Goal: Use online tool/utility: Utilize a website feature to perform a specific function

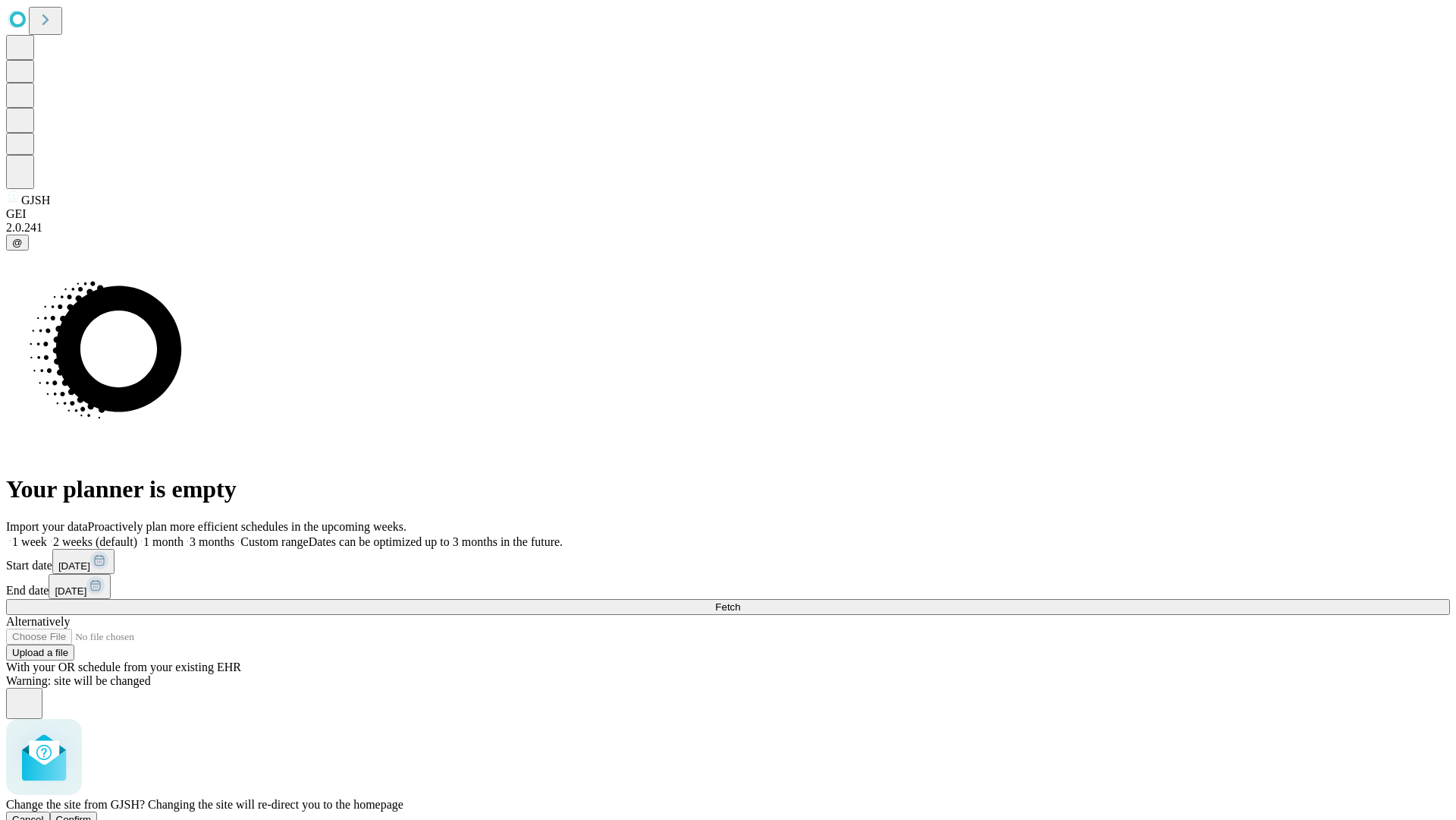
click at [92, 813] on span "Confirm" at bounding box center [74, 819] width 35 height 11
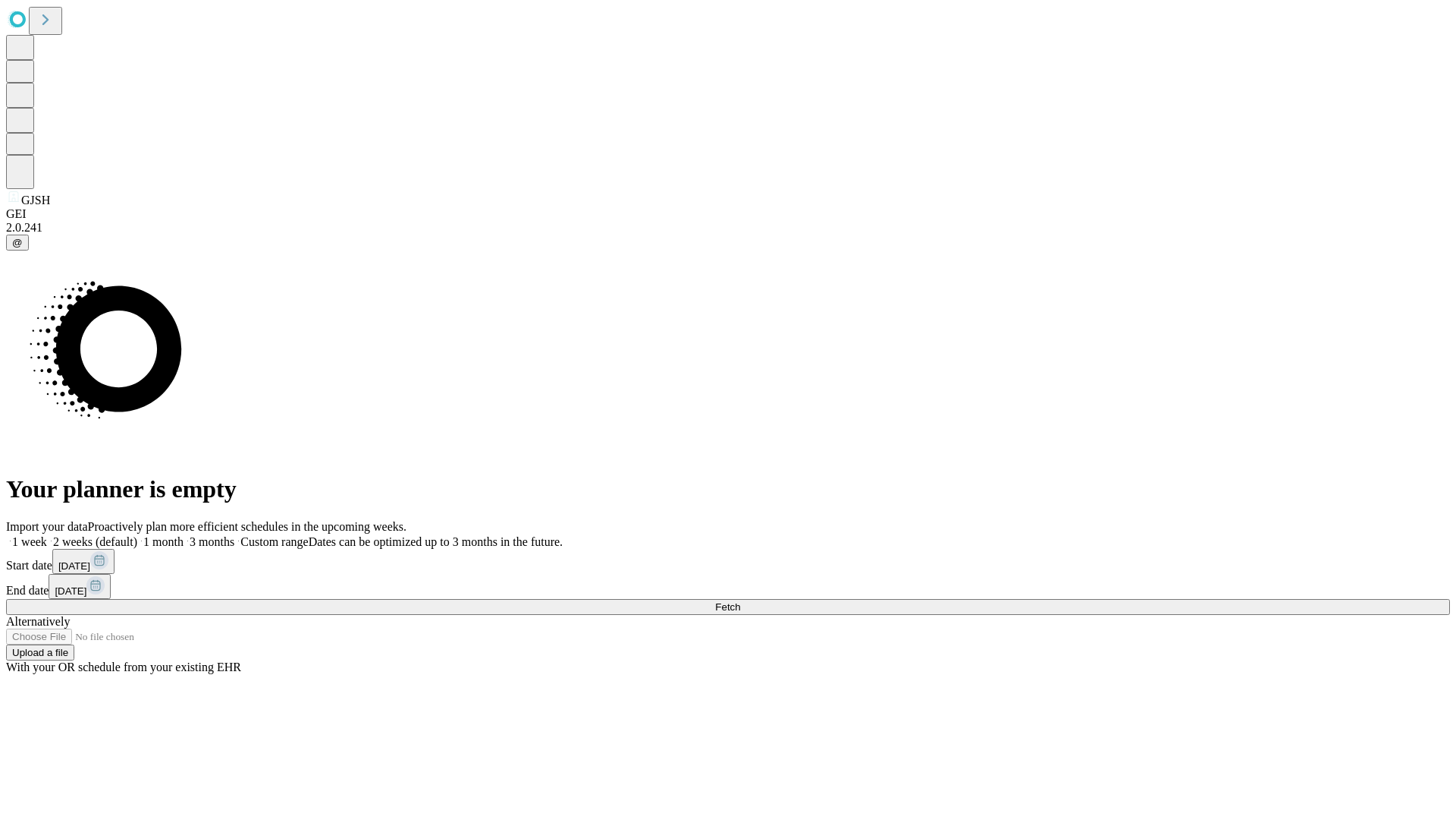
click at [47, 535] on label "1 week" at bounding box center [26, 541] width 41 height 12
click at [740, 601] on span "Fetch" at bounding box center [728, 607] width 25 height 11
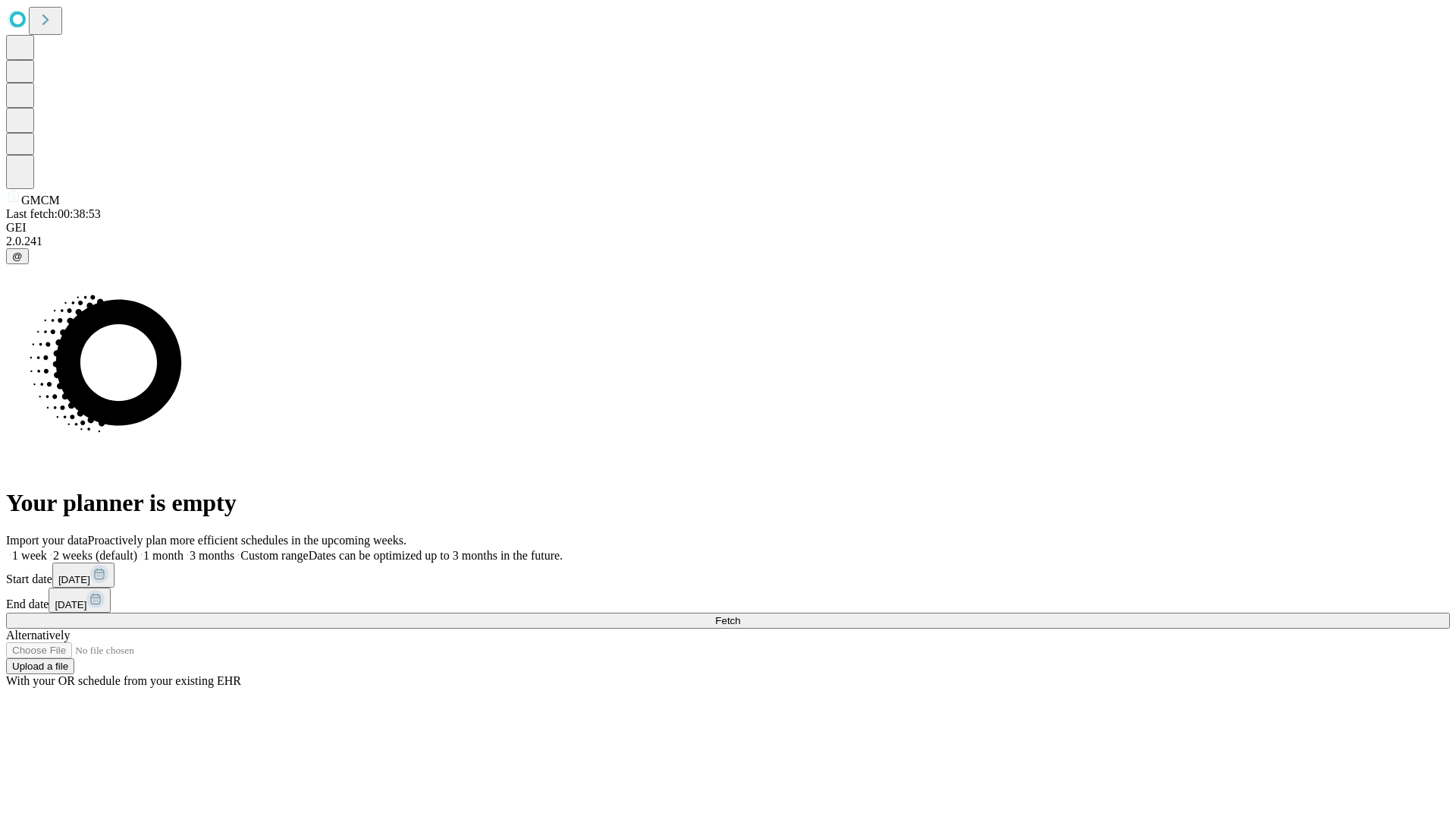
click at [47, 549] on label "1 week" at bounding box center [26, 554] width 41 height 12
click at [740, 615] on span "Fetch" at bounding box center [728, 620] width 25 height 11
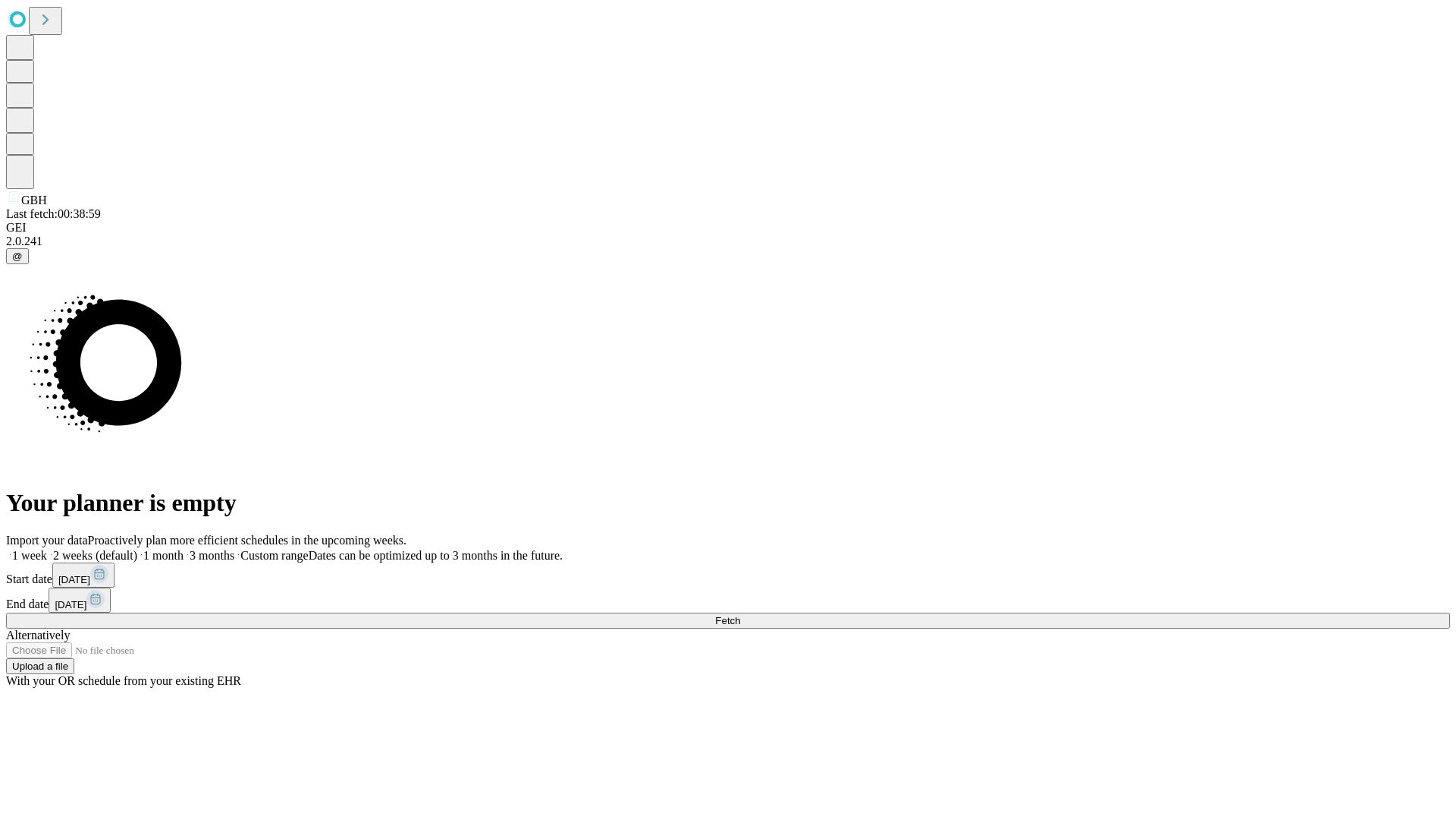
click at [47, 549] on label "1 week" at bounding box center [26, 554] width 41 height 12
click at [740, 615] on span "Fetch" at bounding box center [728, 620] width 25 height 11
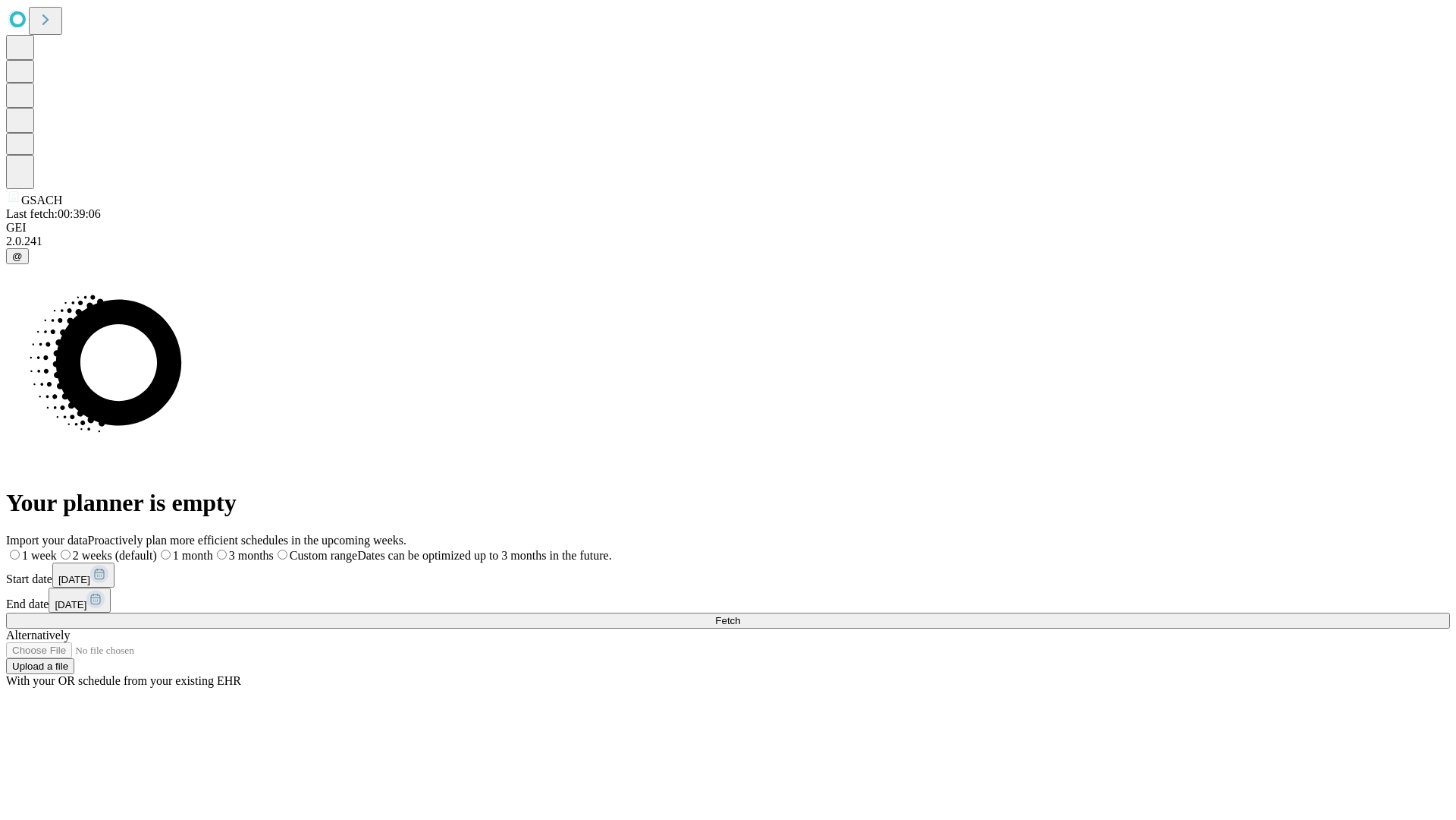
click at [57, 549] on label "1 week" at bounding box center [31, 554] width 51 height 12
click at [740, 615] on span "Fetch" at bounding box center [728, 620] width 25 height 11
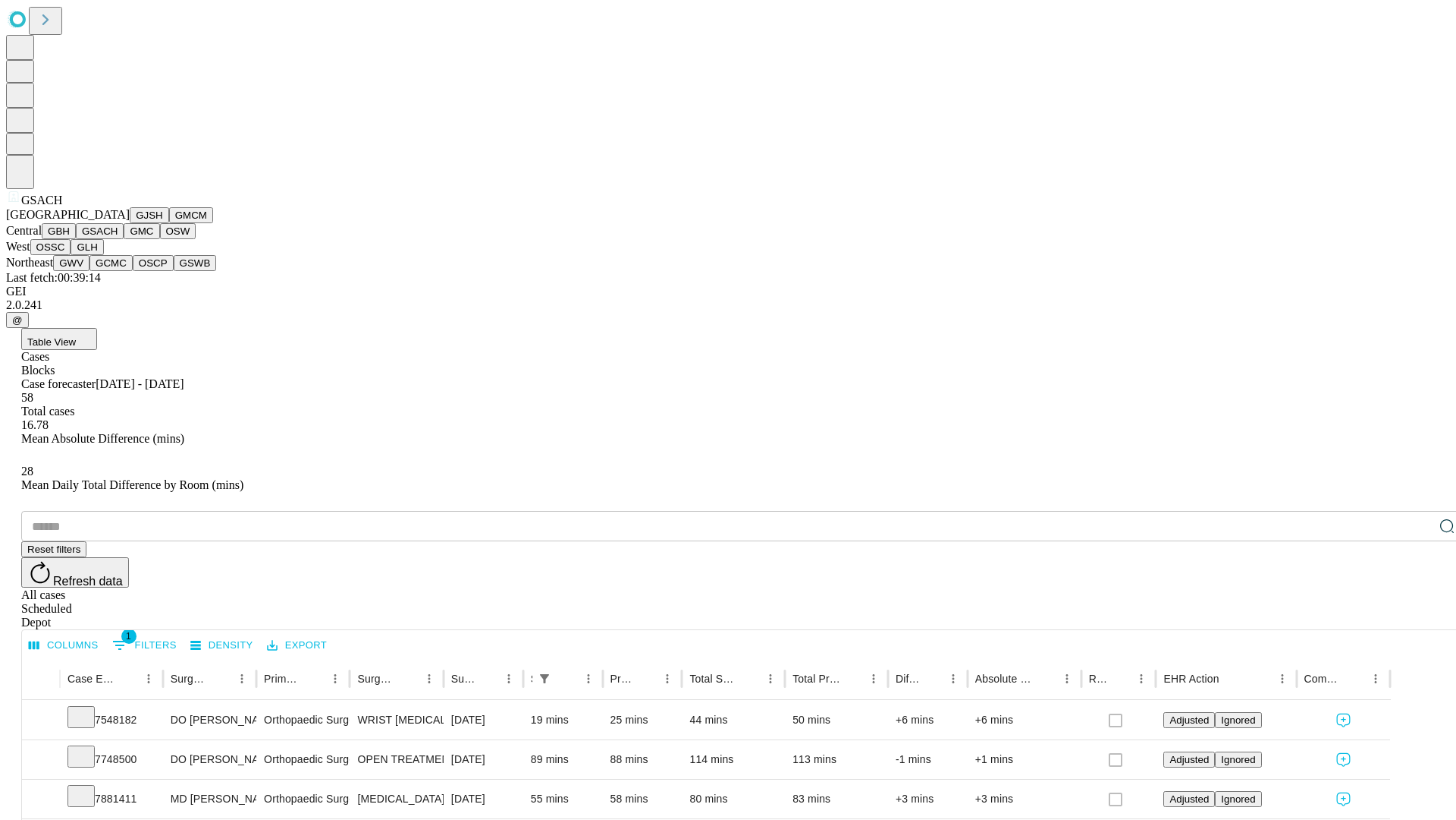
click at [123, 239] on button "GMC" at bounding box center [140, 230] width 35 height 16
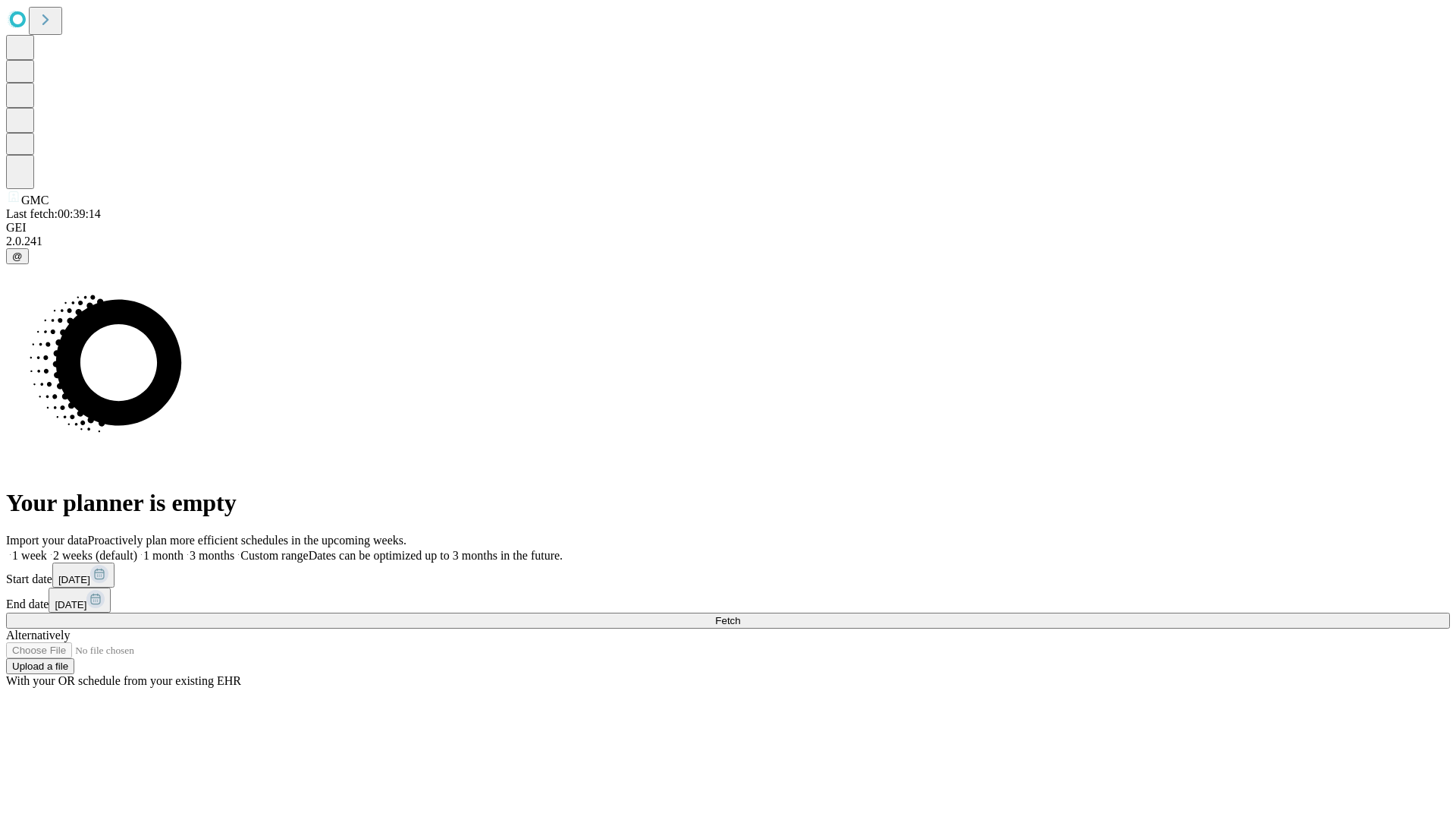
click at [740, 615] on span "Fetch" at bounding box center [728, 620] width 25 height 11
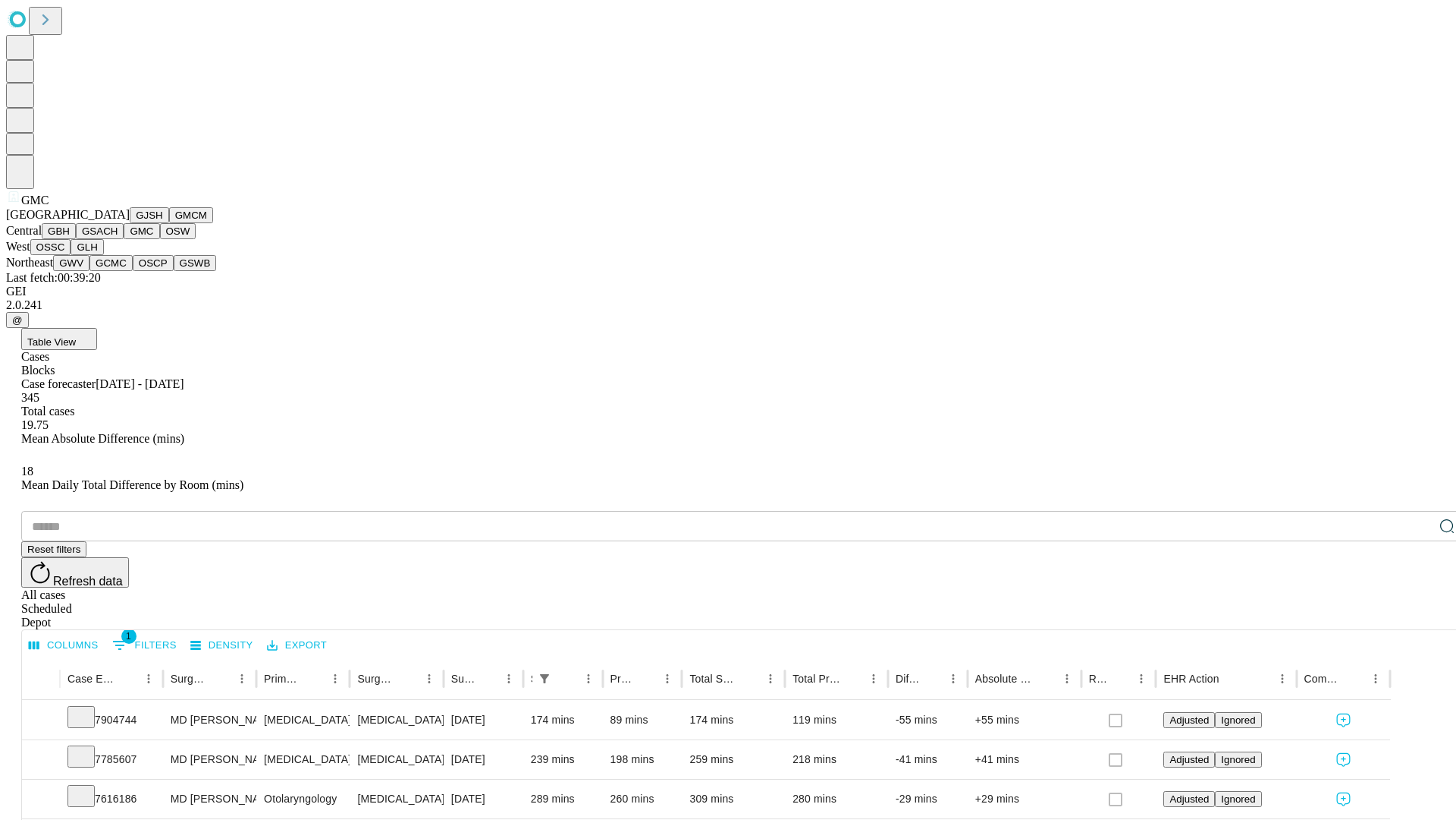
click at [161, 239] on button "OSW" at bounding box center [179, 230] width 36 height 16
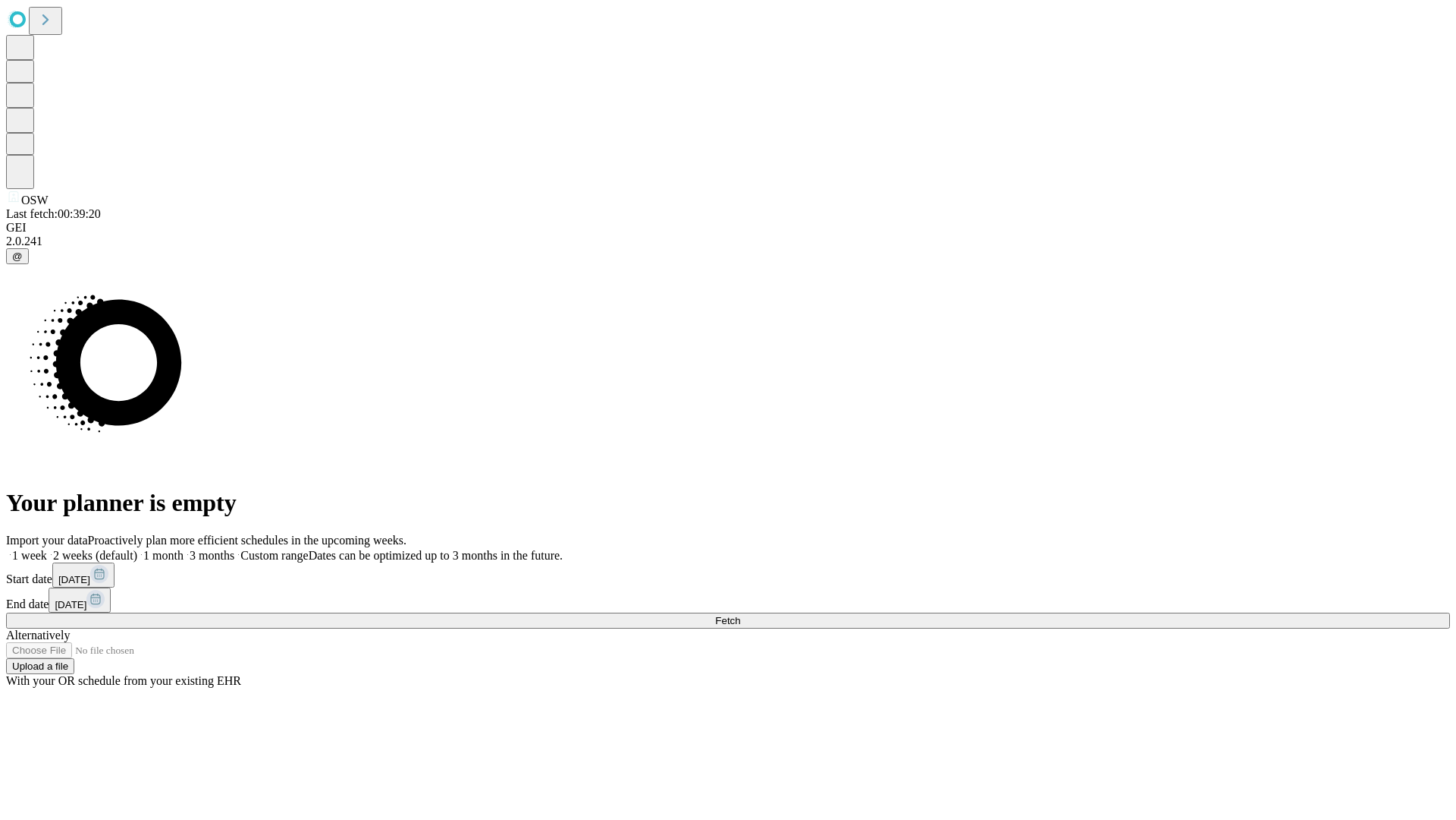
click at [47, 549] on label "1 week" at bounding box center [26, 554] width 41 height 12
click at [740, 615] on span "Fetch" at bounding box center [728, 620] width 25 height 11
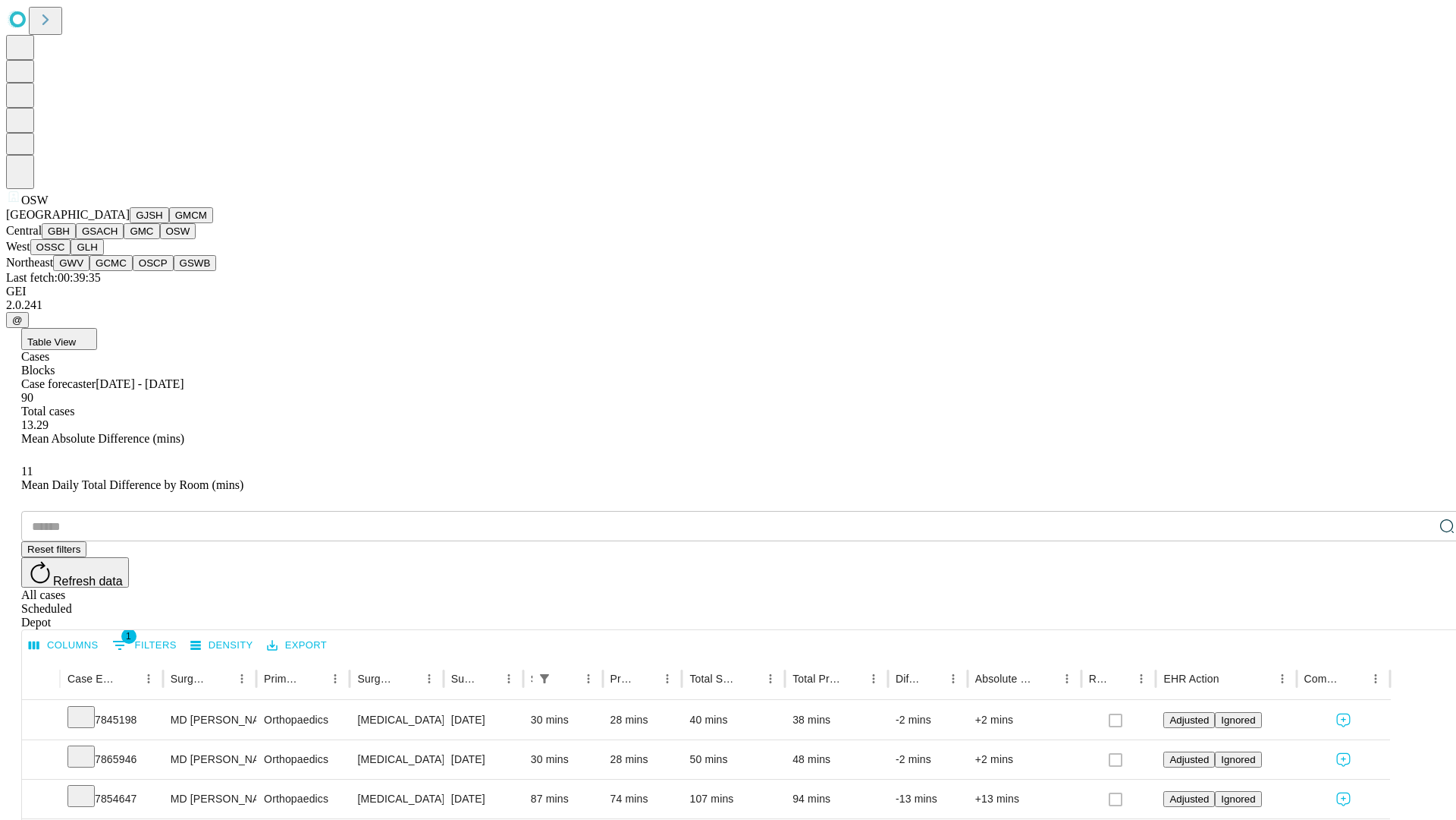
click at [72, 255] on button "OSSC" at bounding box center [51, 247] width 41 height 16
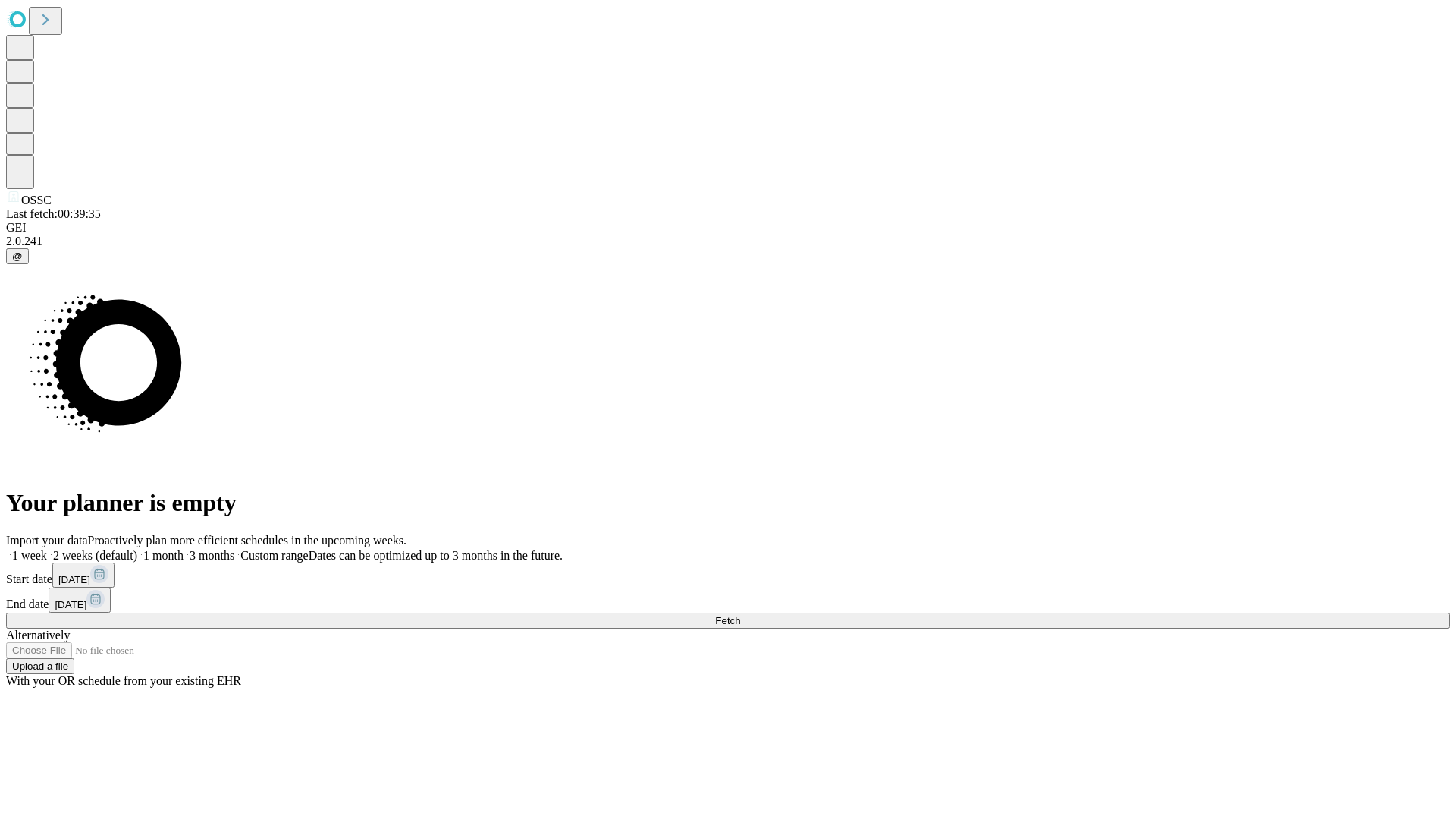
click at [47, 549] on label "1 week" at bounding box center [26, 554] width 41 height 12
click at [740, 615] on span "Fetch" at bounding box center [728, 620] width 25 height 11
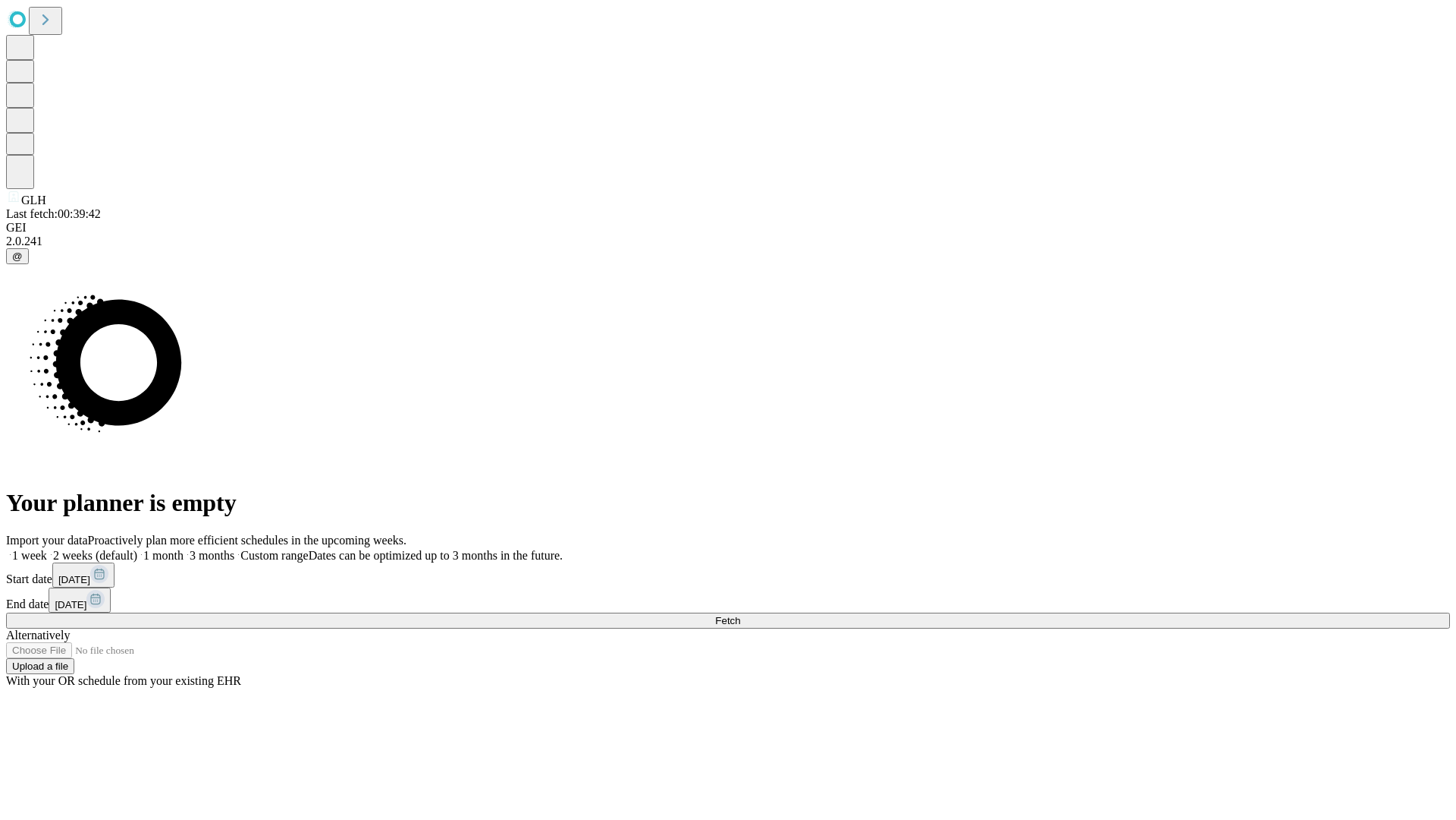
click at [47, 549] on label "1 week" at bounding box center [26, 554] width 41 height 12
click at [740, 615] on span "Fetch" at bounding box center [728, 620] width 25 height 11
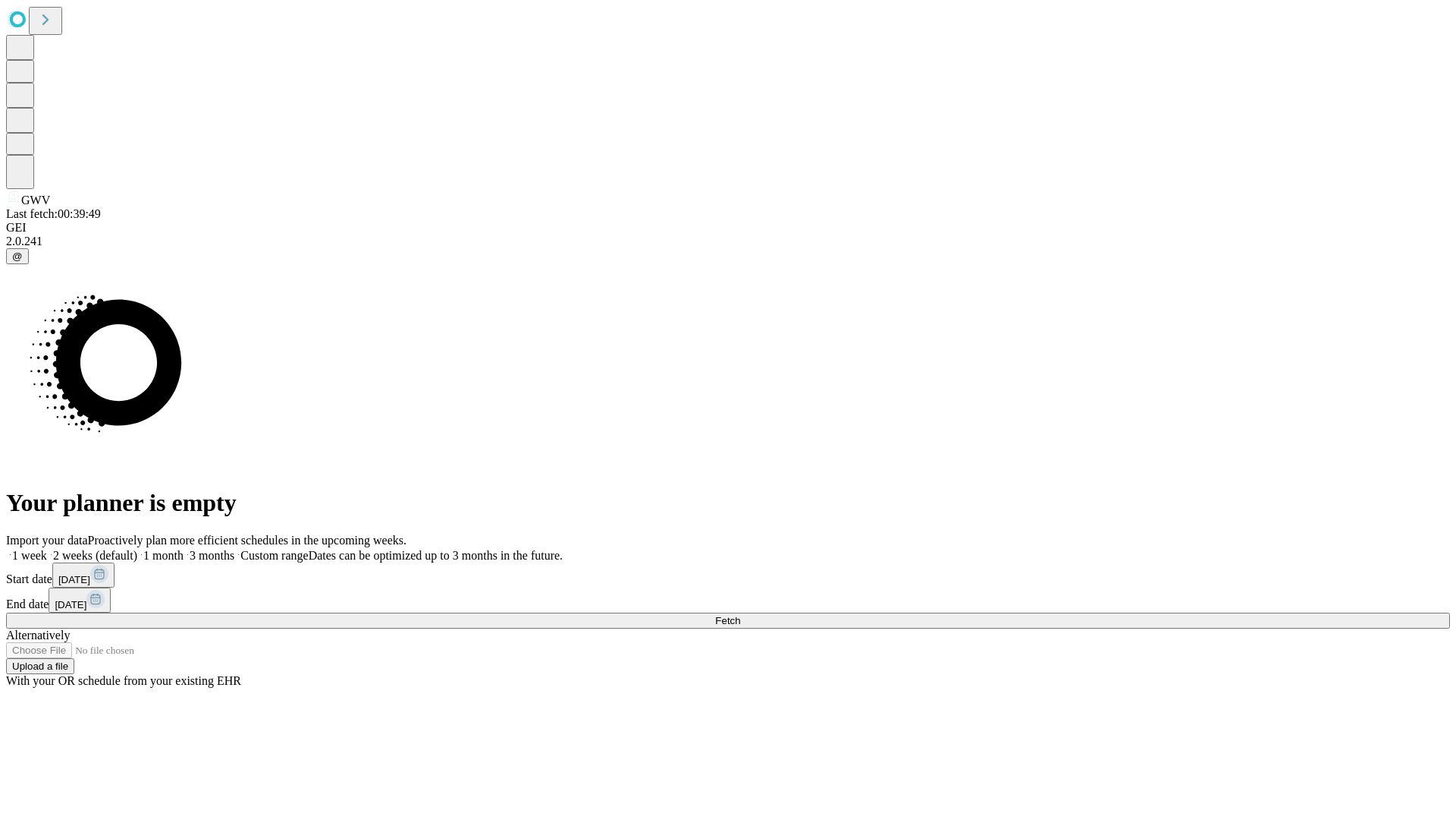
click at [47, 549] on label "1 week" at bounding box center [26, 554] width 41 height 12
click at [740, 615] on span "Fetch" at bounding box center [728, 620] width 25 height 11
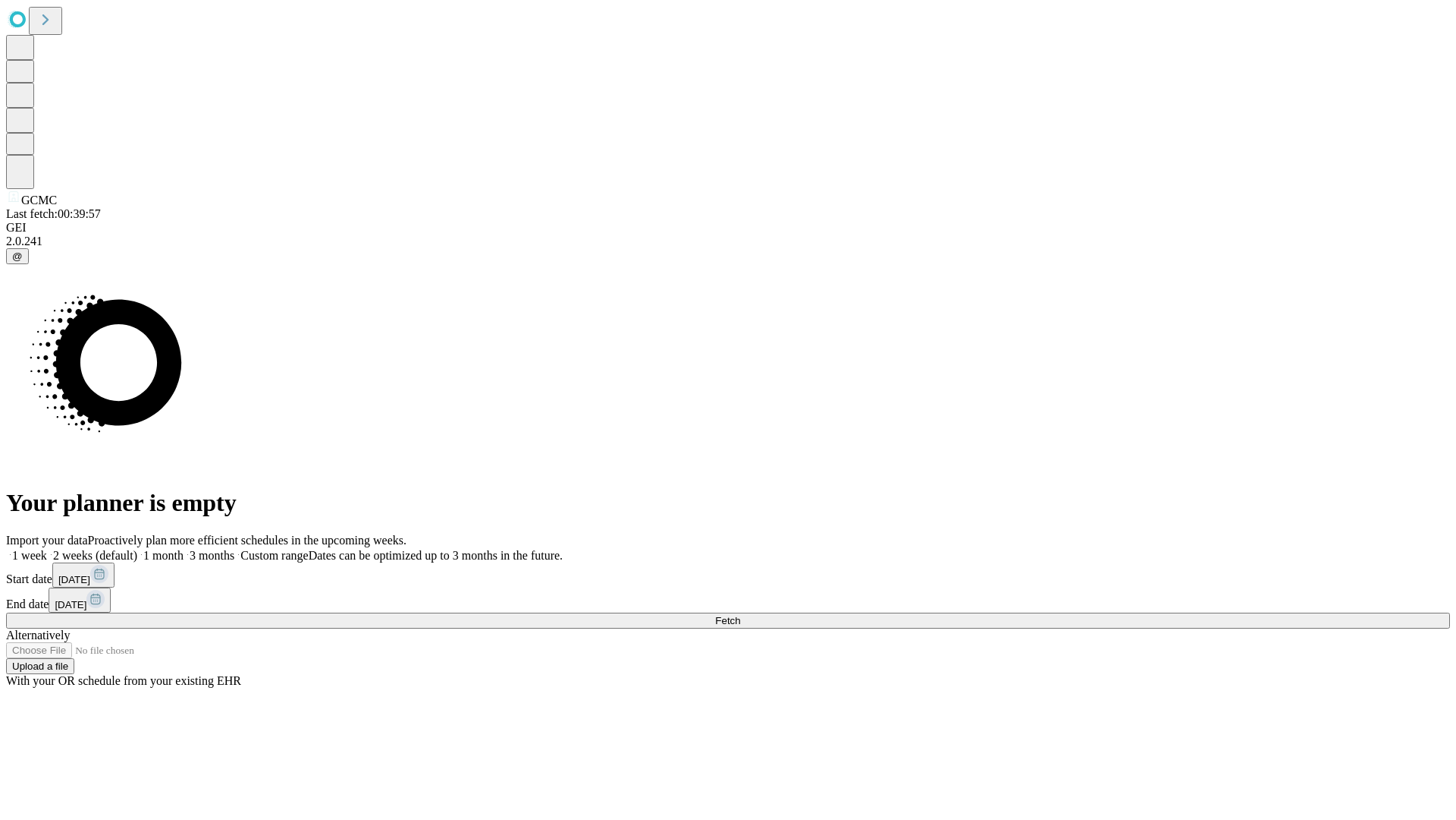
click at [47, 549] on label "1 week" at bounding box center [26, 554] width 41 height 12
click at [740, 615] on span "Fetch" at bounding box center [728, 620] width 25 height 11
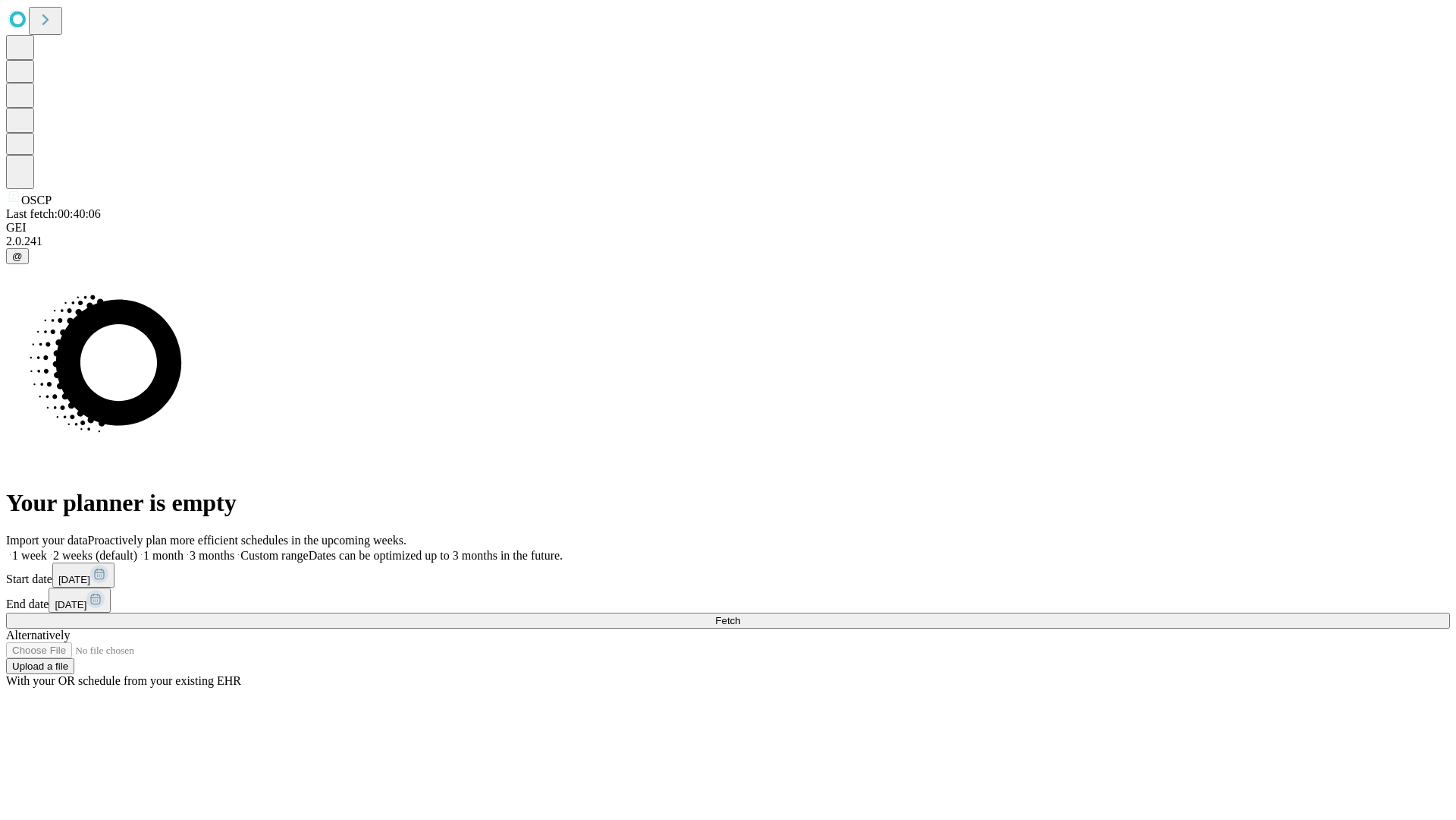
click at [47, 549] on label "1 week" at bounding box center [26, 554] width 41 height 12
click at [740, 615] on span "Fetch" at bounding box center [728, 620] width 25 height 11
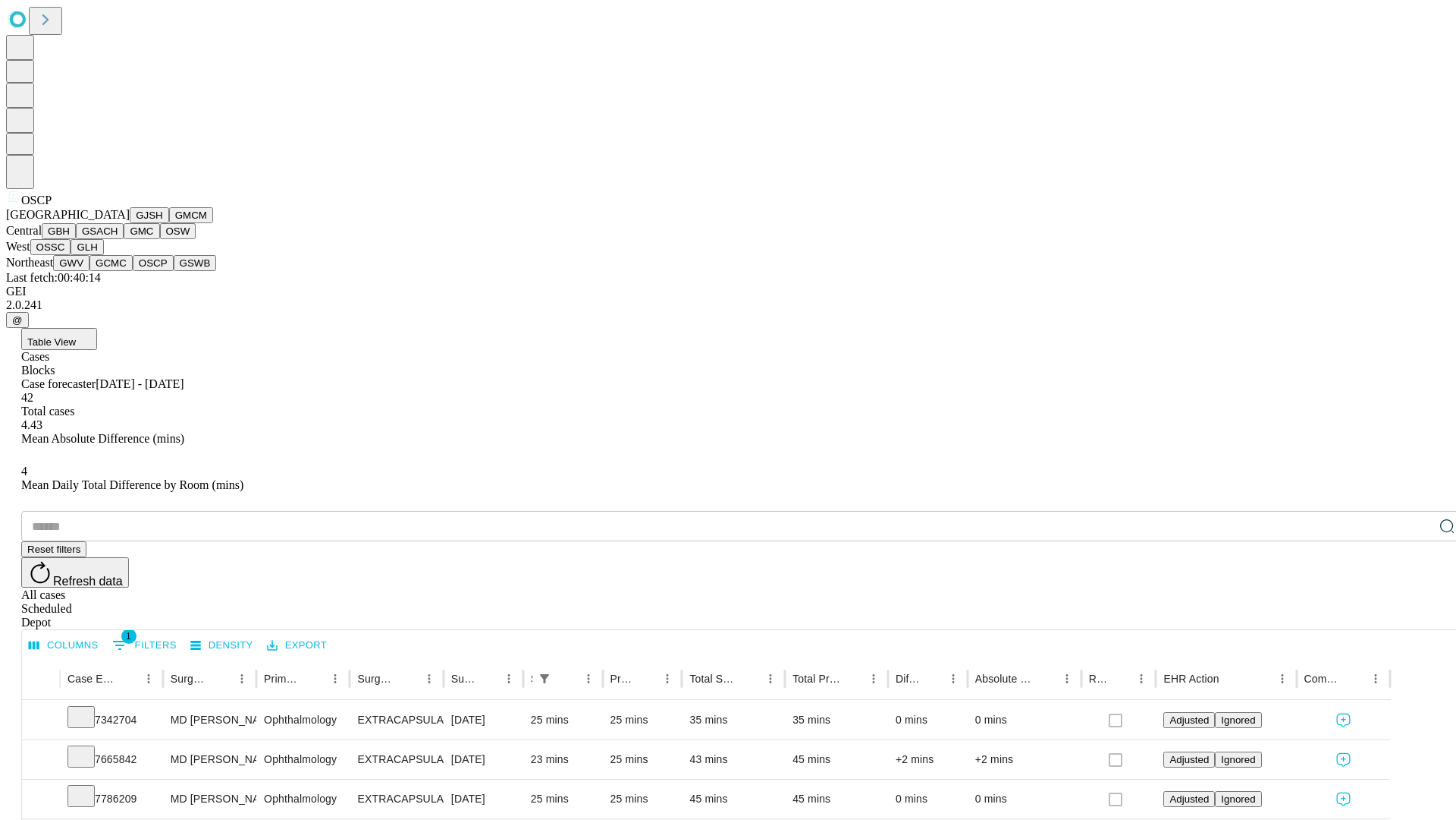
click at [174, 270] on button "GSWB" at bounding box center [195, 263] width 43 height 16
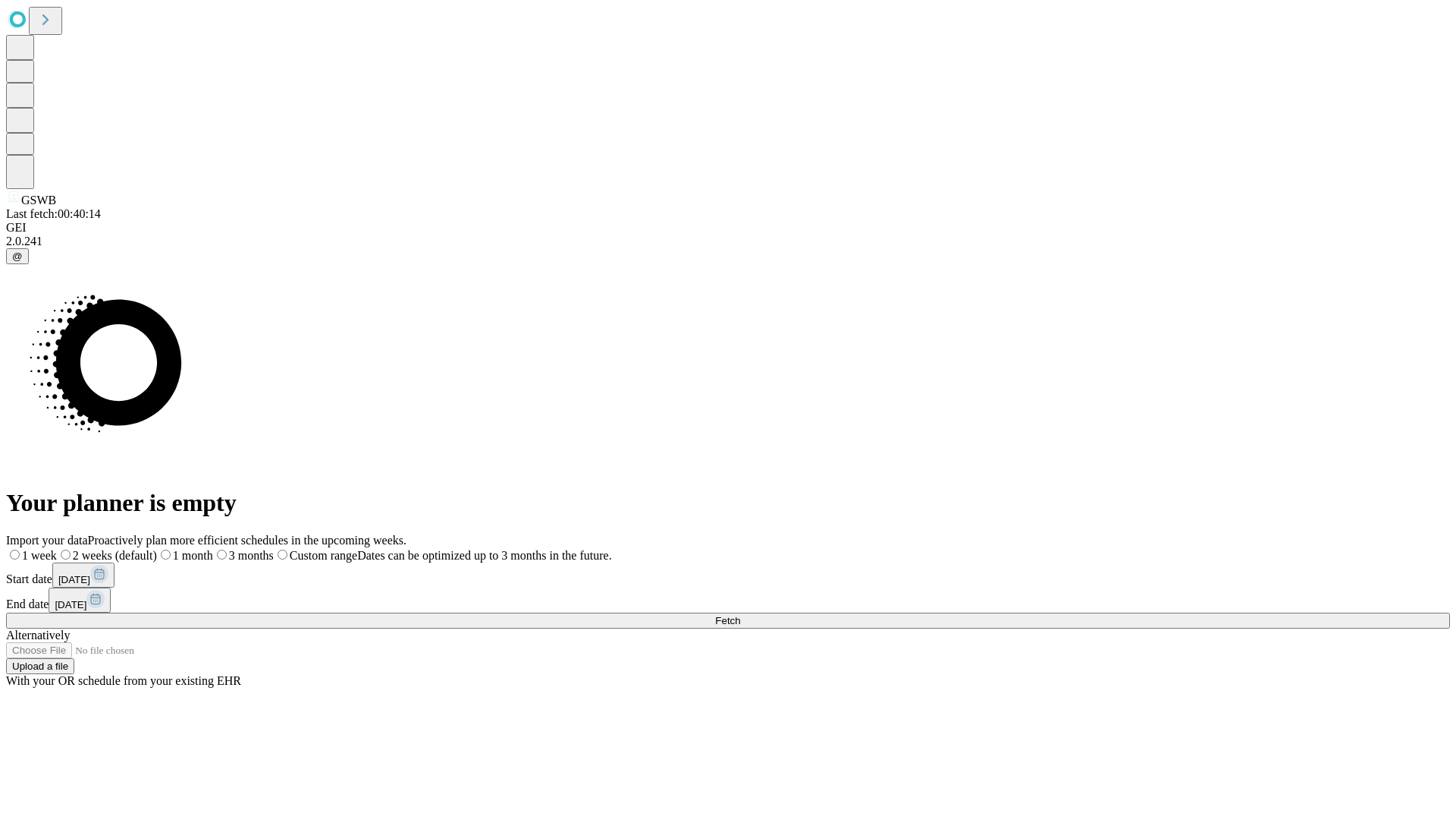
click at [57, 549] on label "1 week" at bounding box center [31, 554] width 51 height 12
click at [740, 615] on span "Fetch" at bounding box center [728, 620] width 25 height 11
